Goal: Complete application form

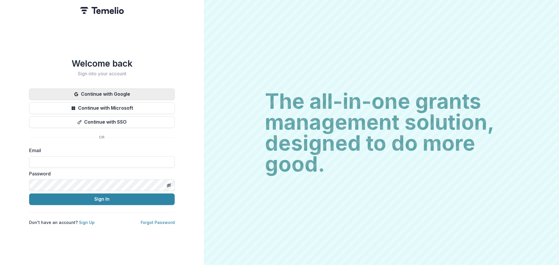
click at [111, 91] on button "Continue with Google" at bounding box center [102, 94] width 146 height 12
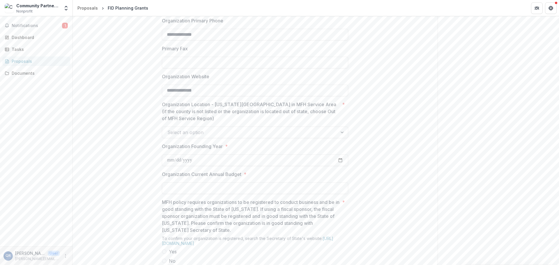
scroll to position [495, 0]
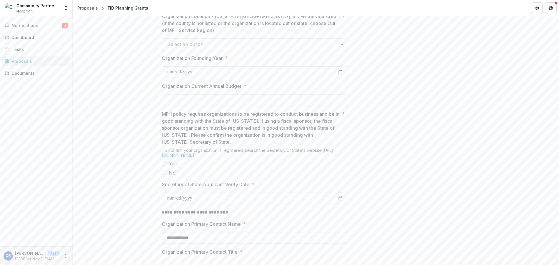
click at [256, 95] on div "**********" at bounding box center [255, 101] width 186 height 945
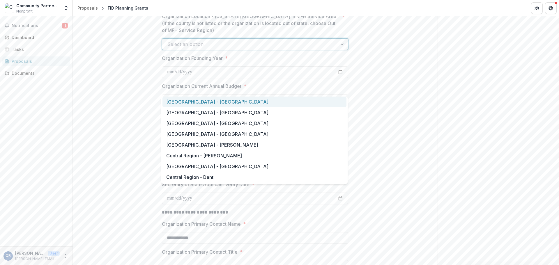
click at [258, 48] on div at bounding box center [249, 44] width 165 height 8
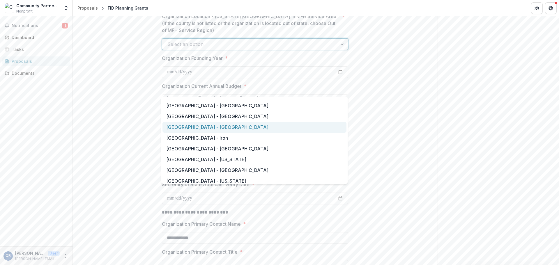
scroll to position [466, 0]
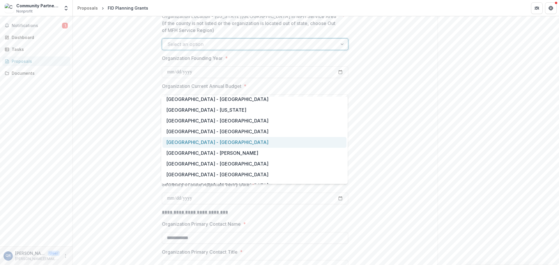
click at [217, 140] on div "Southeast Region - Cape Girardeau" at bounding box center [254, 142] width 184 height 11
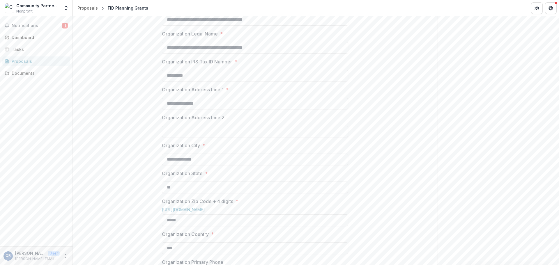
scroll to position [0, 0]
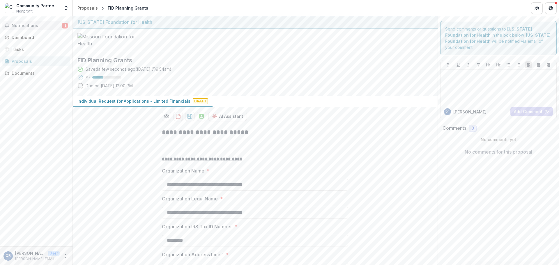
click at [26, 24] on span "Notifications" at bounding box center [37, 25] width 50 height 5
